Goal: Task Accomplishment & Management: Use online tool/utility

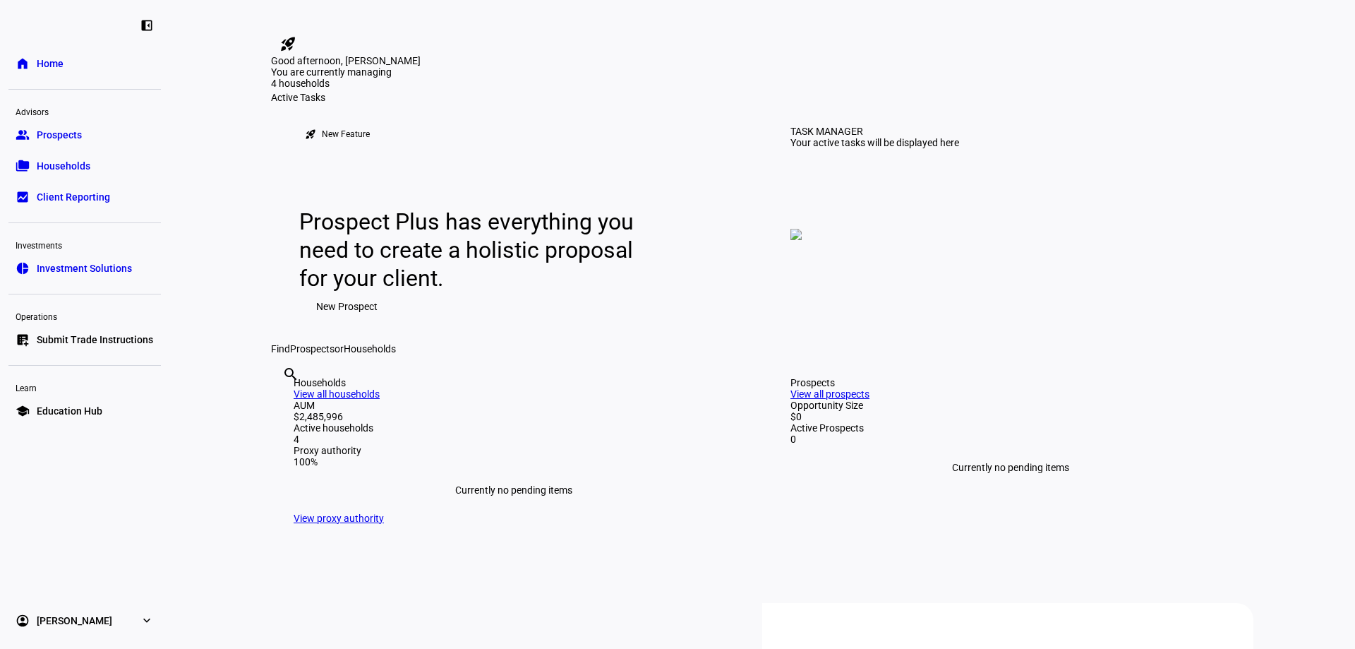
click at [63, 167] on span "Households" at bounding box center [64, 166] width 54 height 14
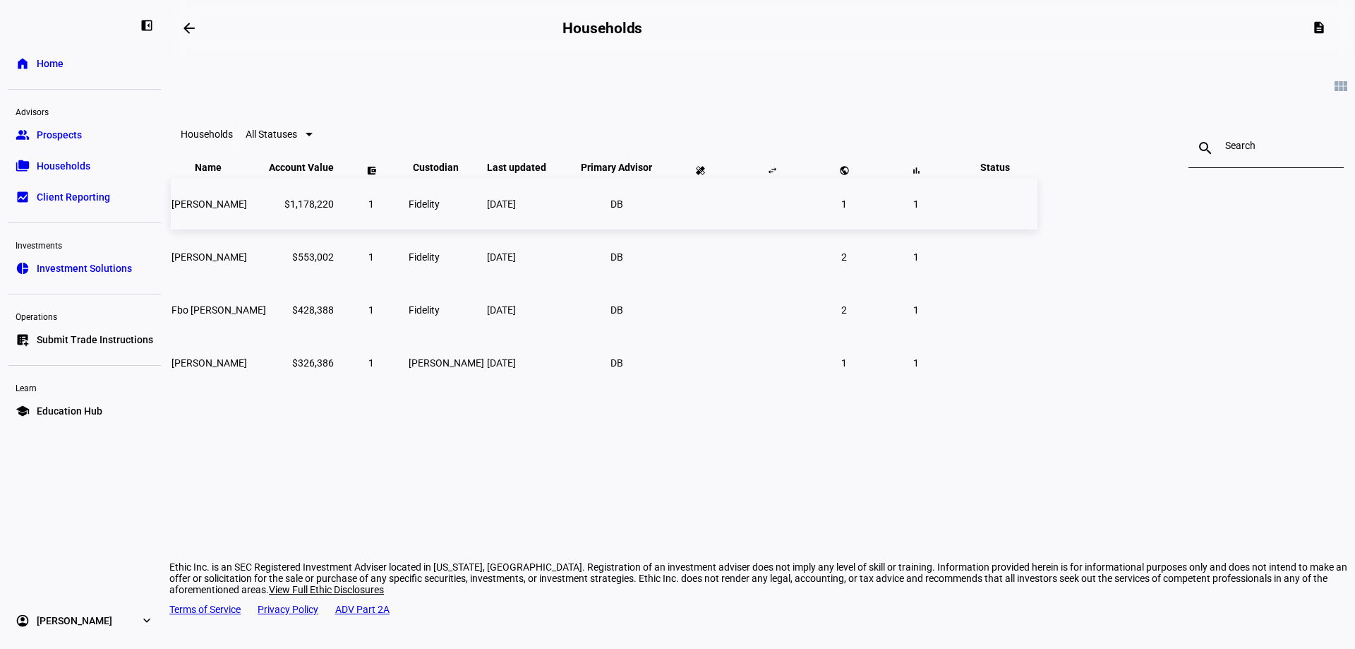
click at [334, 229] on td "$1,178,220" at bounding box center [301, 204] width 66 height 52
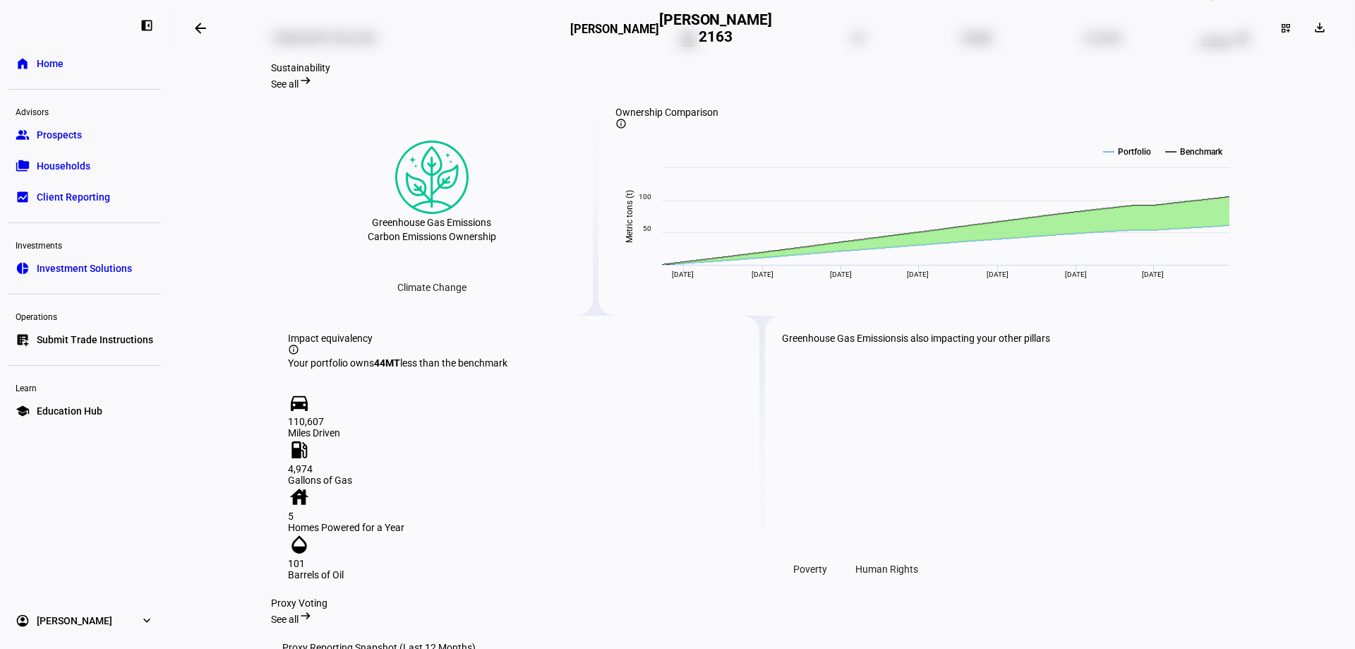
scroll to position [1147, 0]
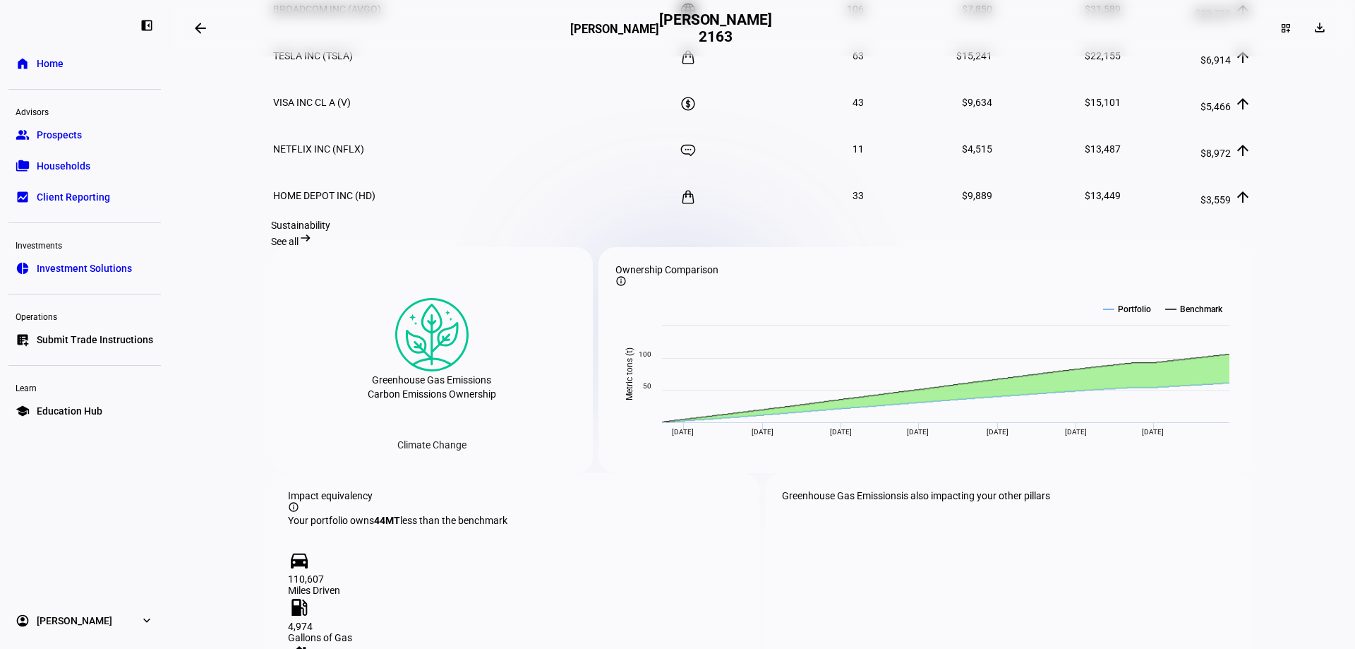
click at [104, 332] on span "Submit Trade Instructions" at bounding box center [95, 339] width 116 height 14
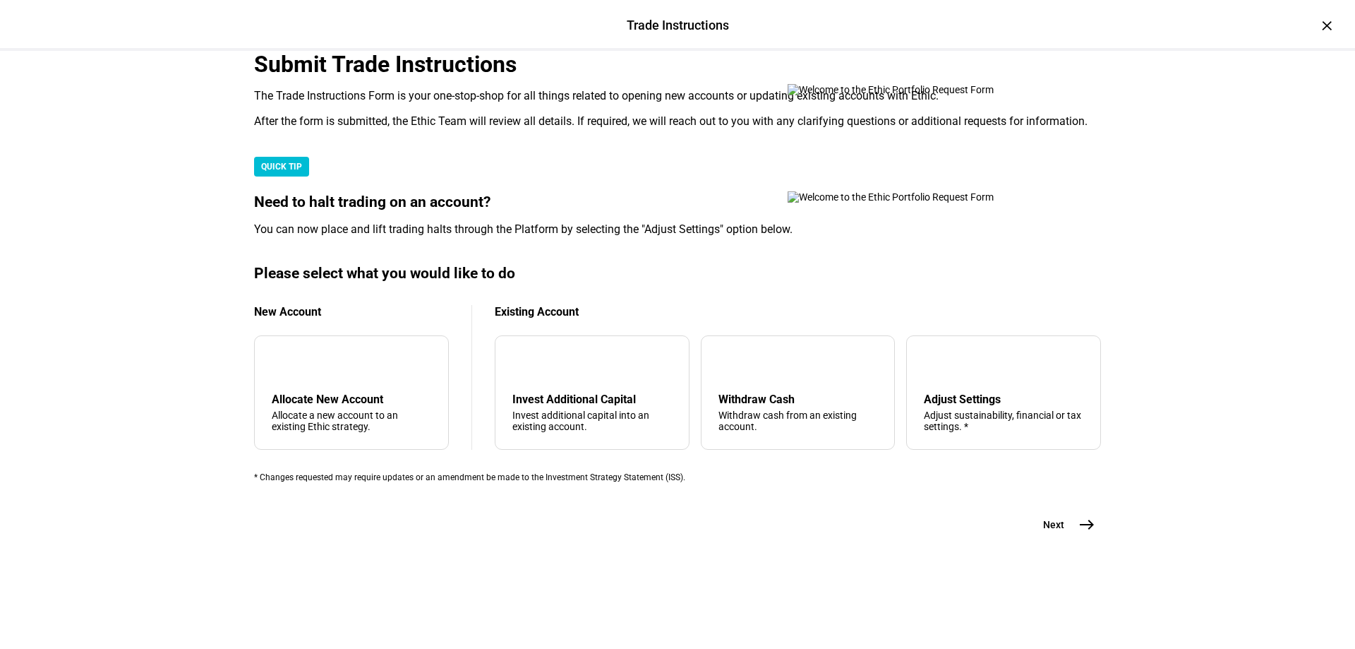
scroll to position [336, 0]
click at [753, 372] on div "arrow_upward Withdraw Cash Withdraw cash from an existing account." at bounding box center [798, 392] width 195 height 114
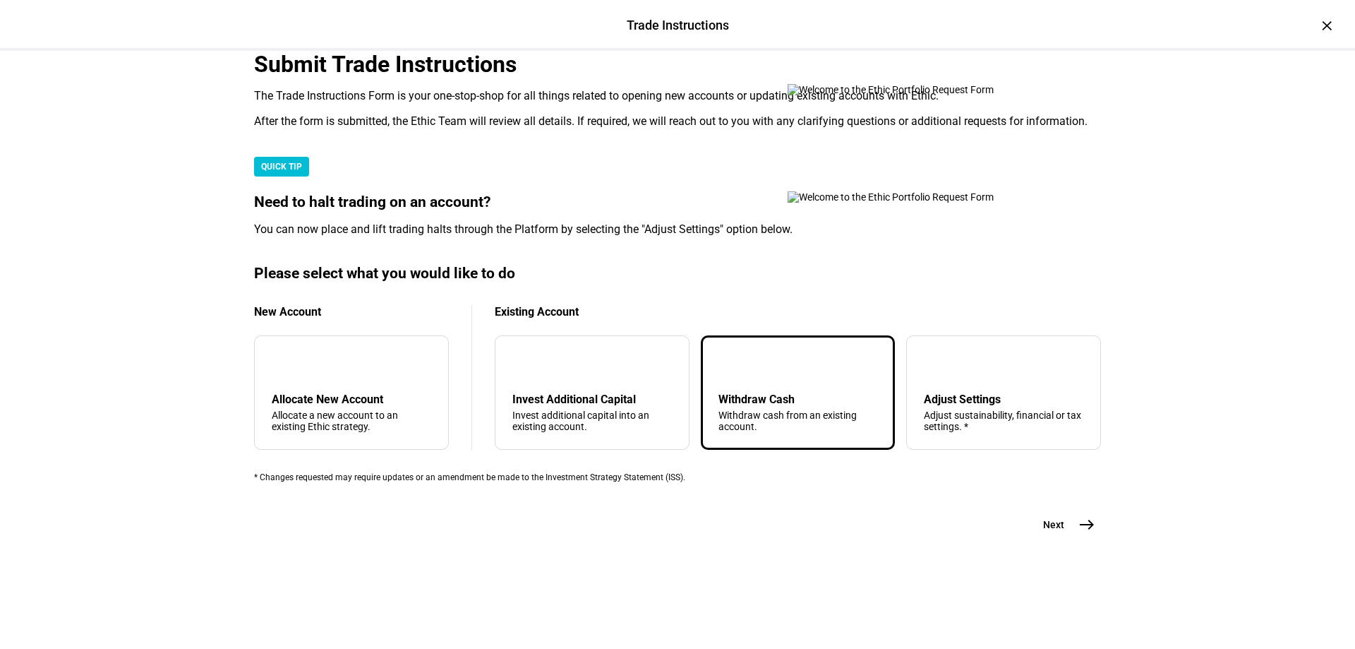
click at [1061, 538] on button "Next east" at bounding box center [1063, 524] width 75 height 28
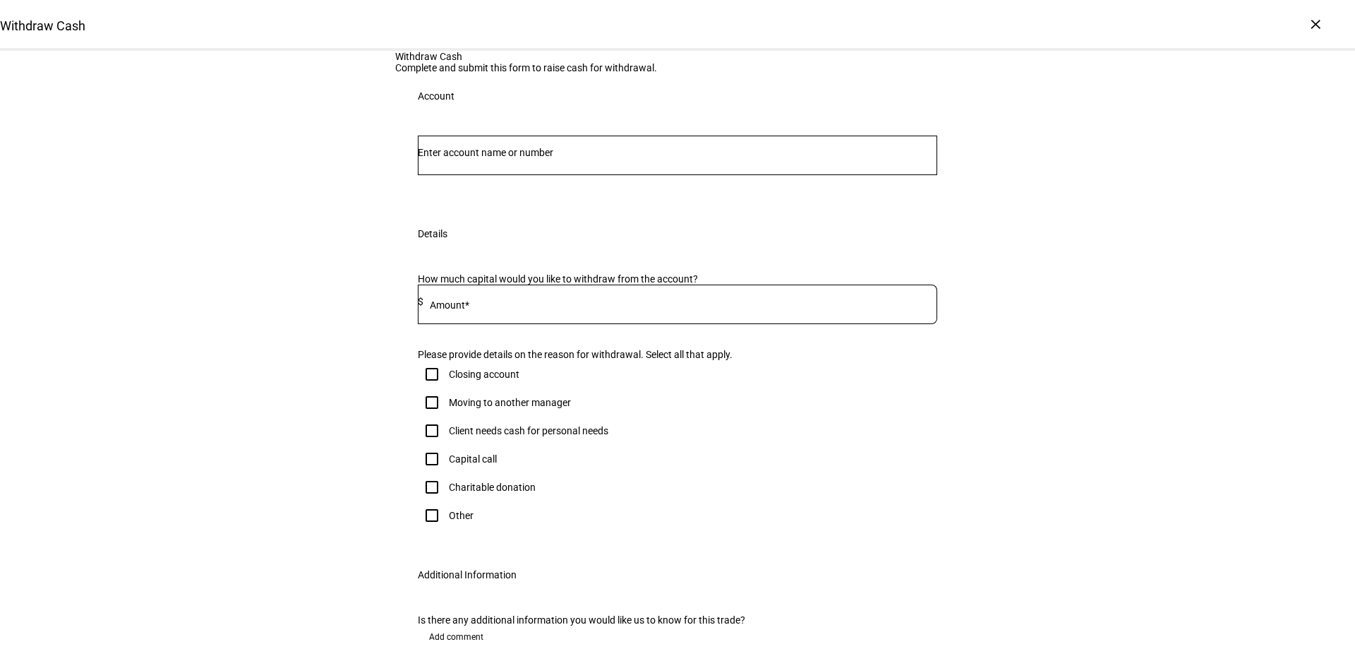
click at [445, 158] on input "Number" at bounding box center [677, 152] width 519 height 11
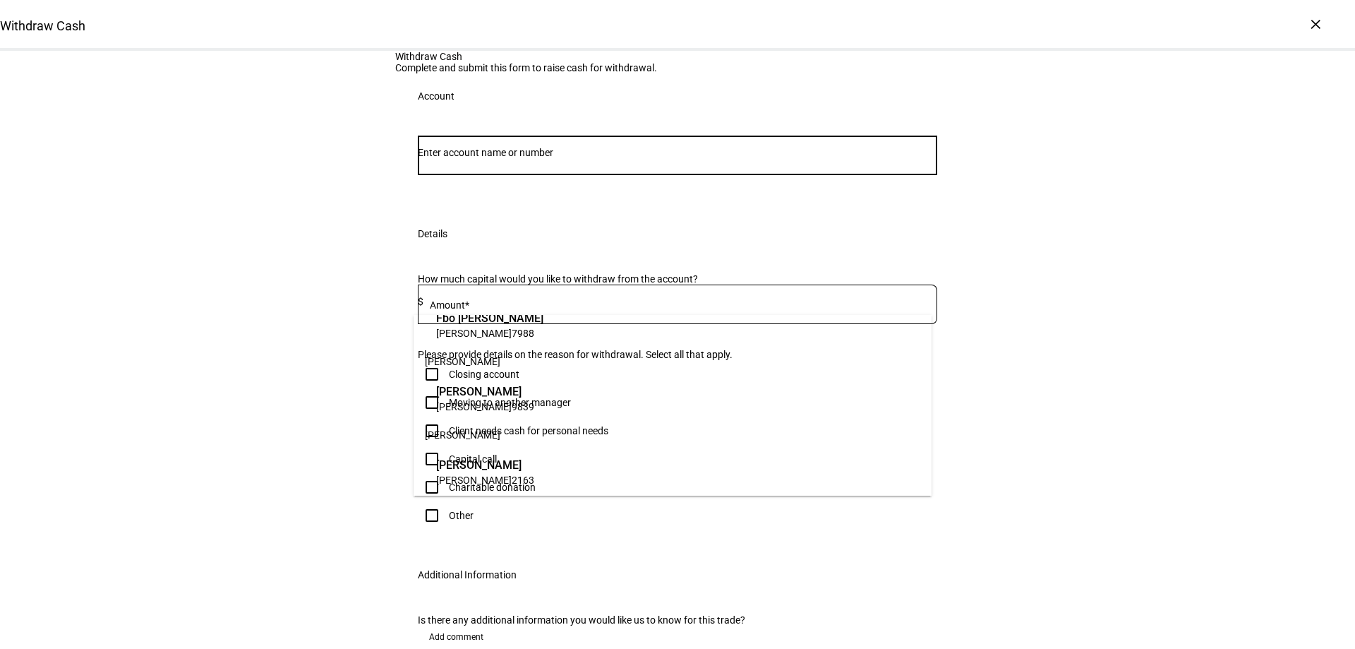
scroll to position [124, 0]
click at [483, 468] on span "[PERSON_NAME]" at bounding box center [485, 463] width 98 height 16
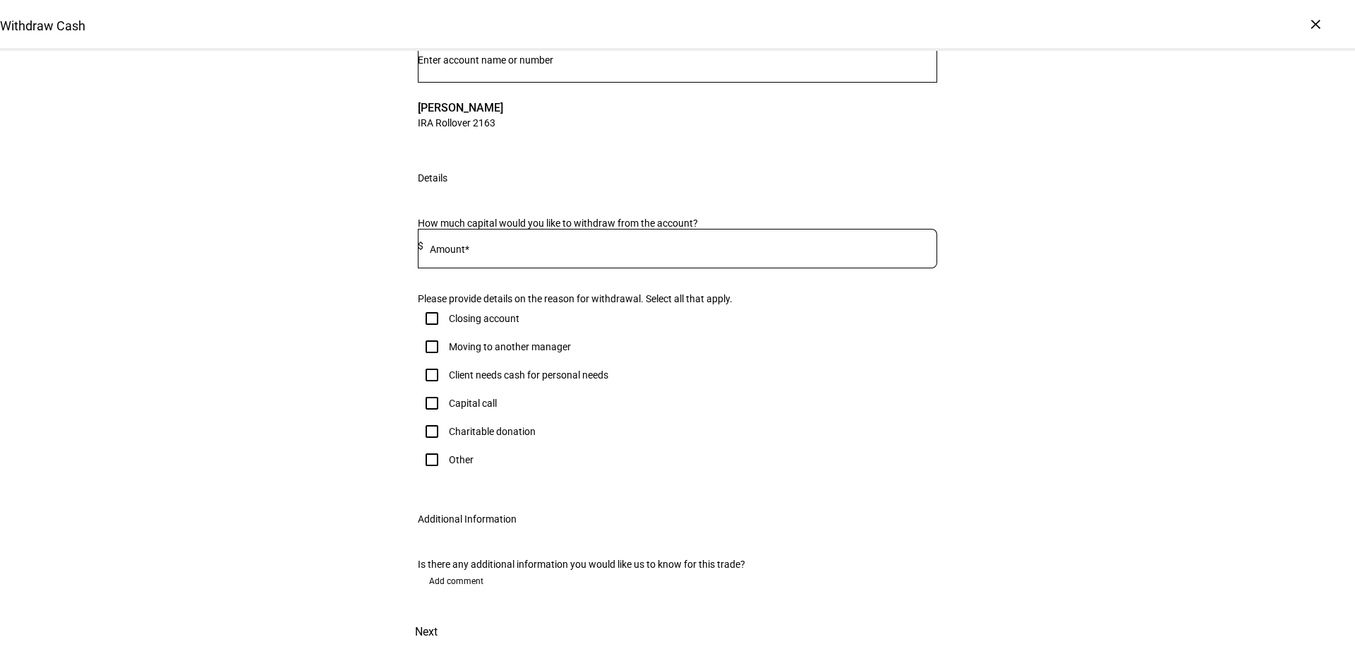
scroll to position [212, 0]
click at [469, 255] on mat-label "Amount*" at bounding box center [450, 248] width 40 height 11
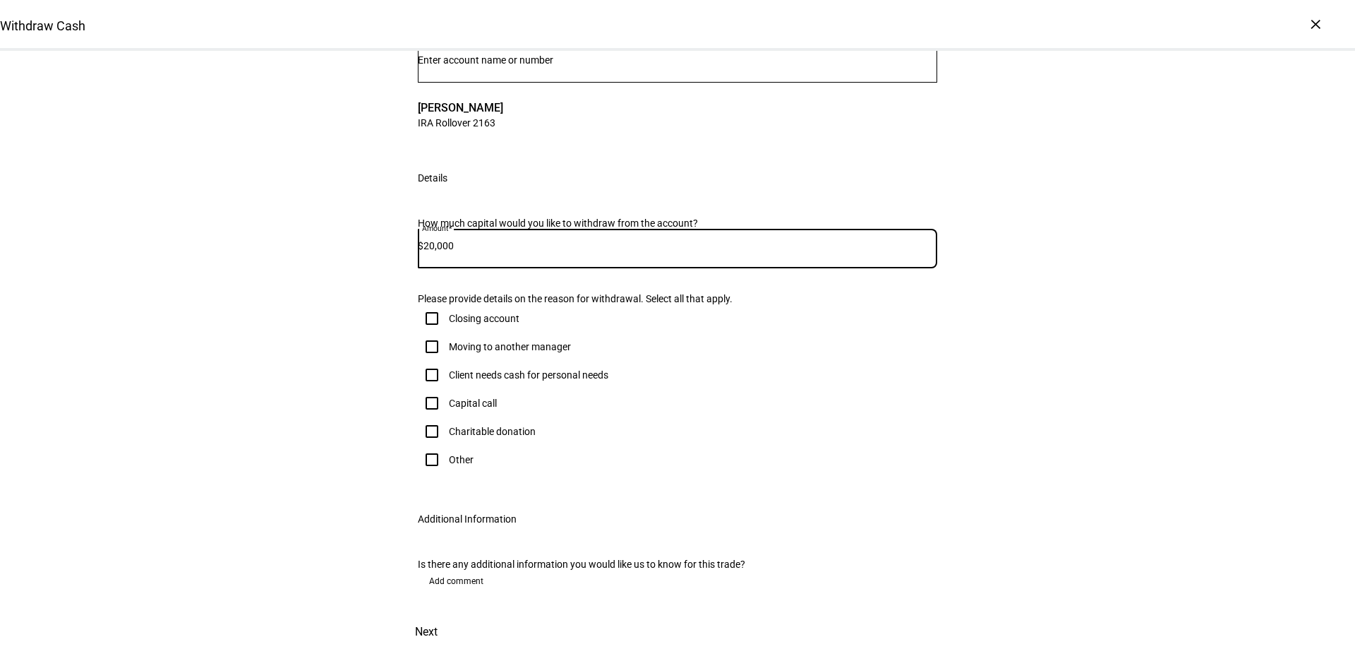
scroll to position [282, 0]
type input "20,000"
click at [426, 363] on input "Client needs cash for personal needs" at bounding box center [432, 375] width 28 height 28
checkbox input "true"
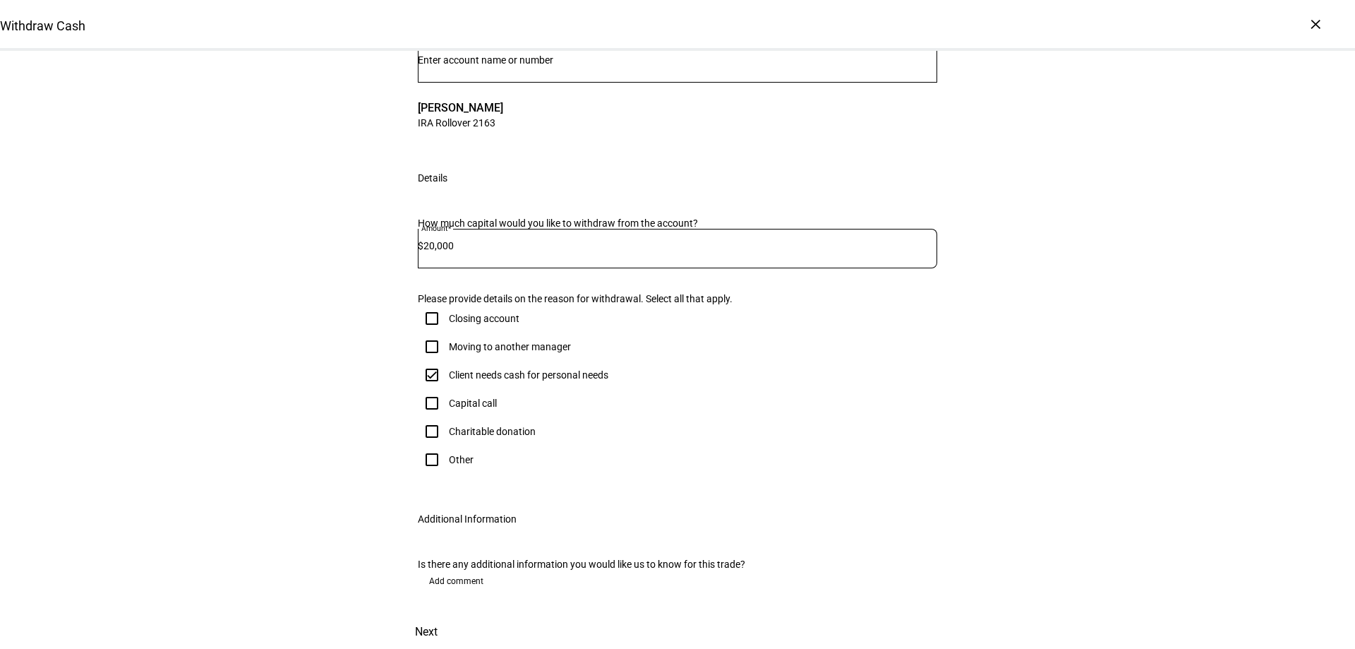
scroll to position [380, 0]
click at [438, 615] on span "Next" at bounding box center [426, 632] width 23 height 34
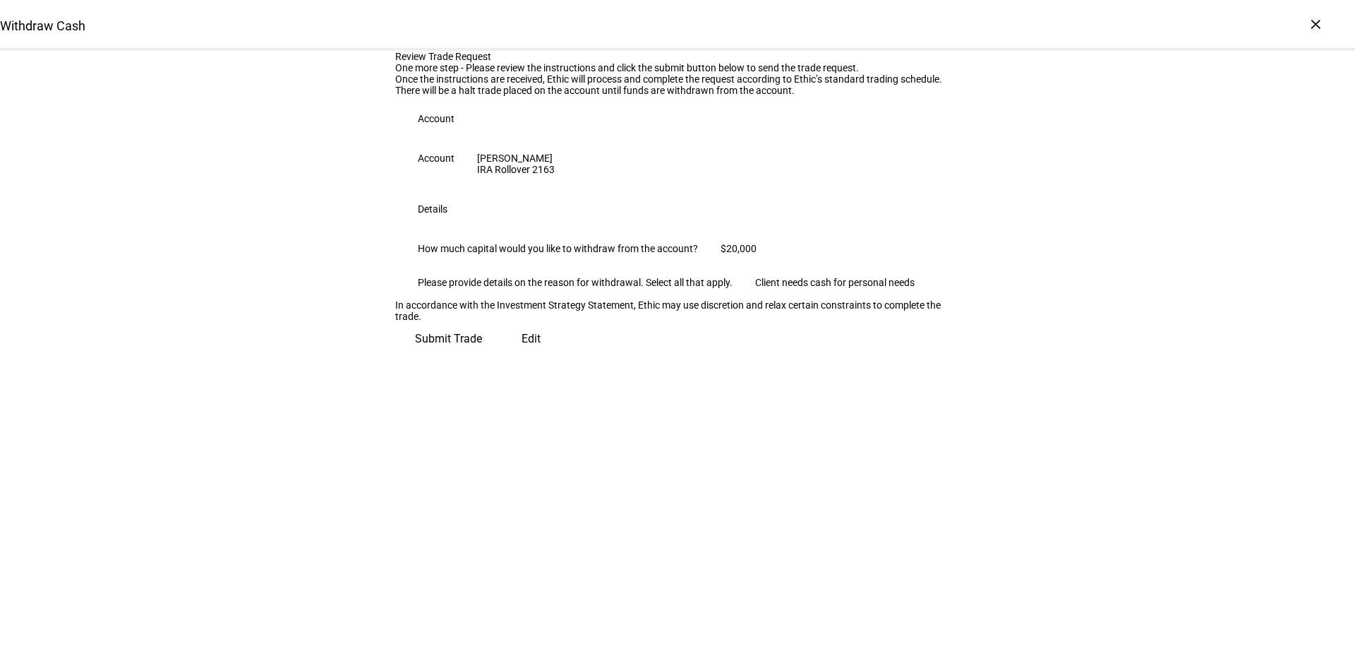
scroll to position [31, 0]
click at [482, 356] on span "Submit Trade" at bounding box center [448, 339] width 67 height 34
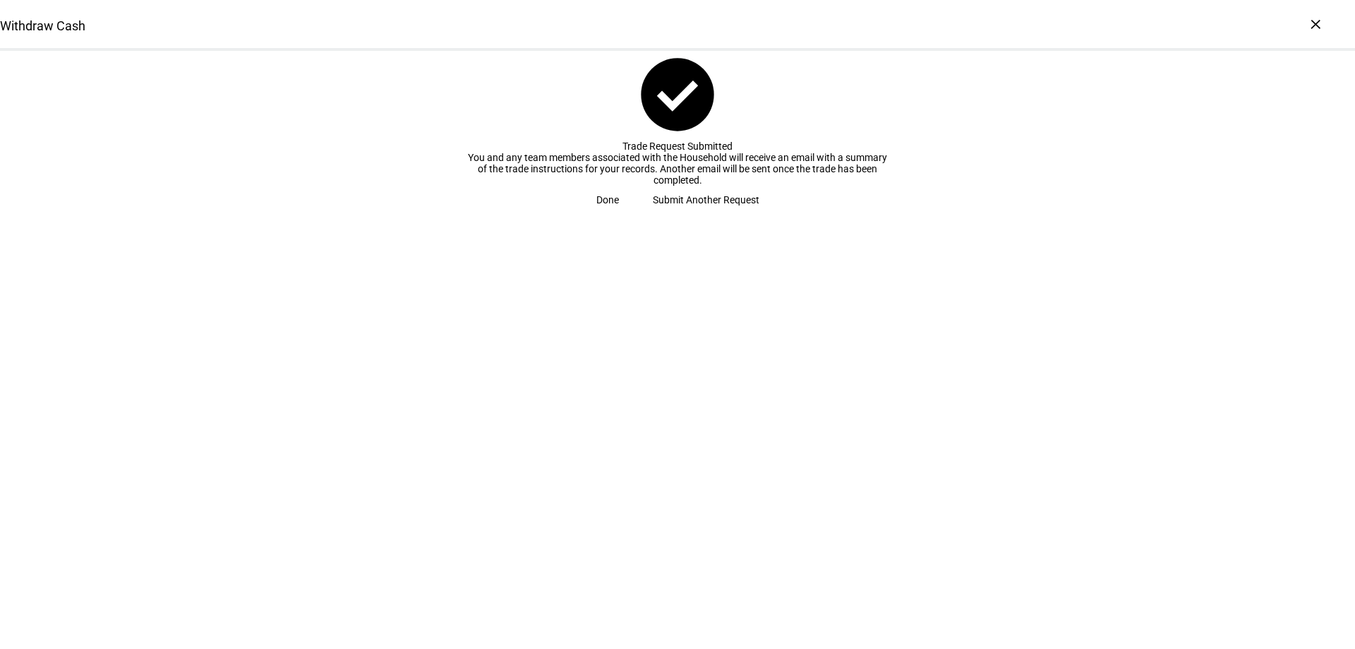
click at [619, 214] on span "Done" at bounding box center [607, 200] width 23 height 28
